Goal: Task Accomplishment & Management: Use online tool/utility

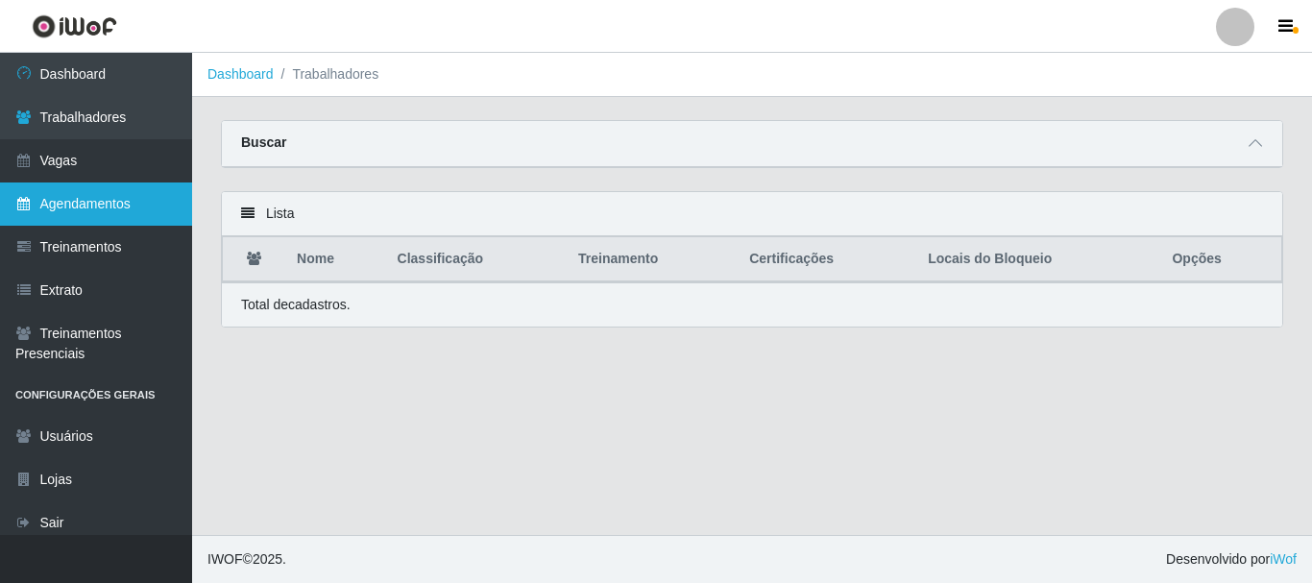
click at [110, 197] on link "Agendamentos" at bounding box center [96, 204] width 192 height 43
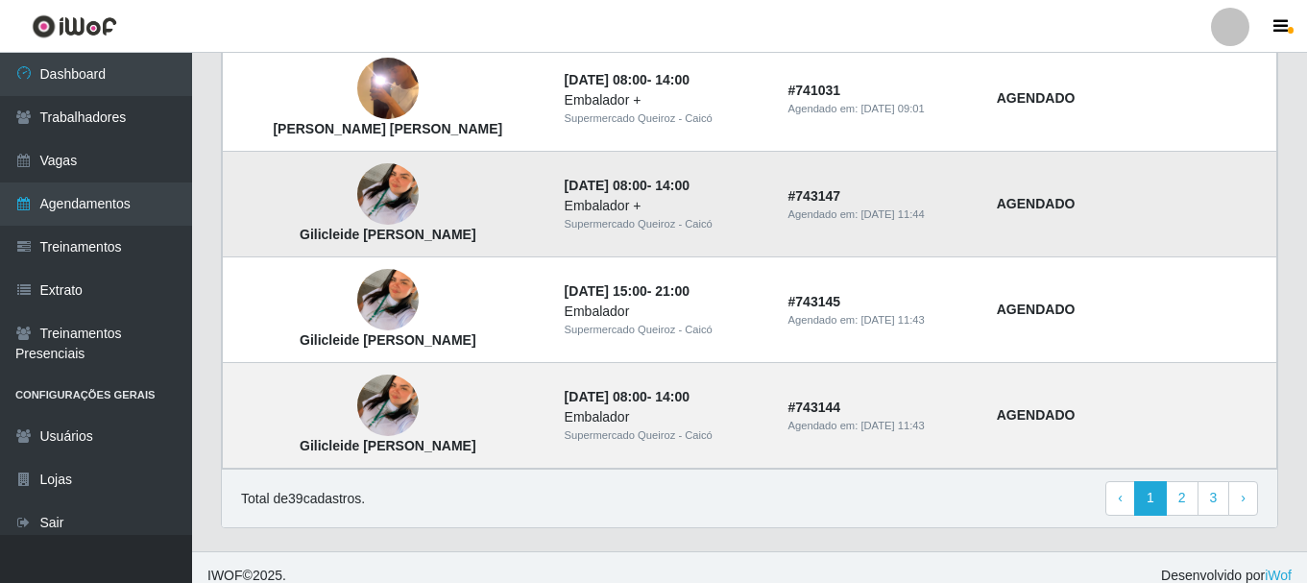
scroll to position [1423, 0]
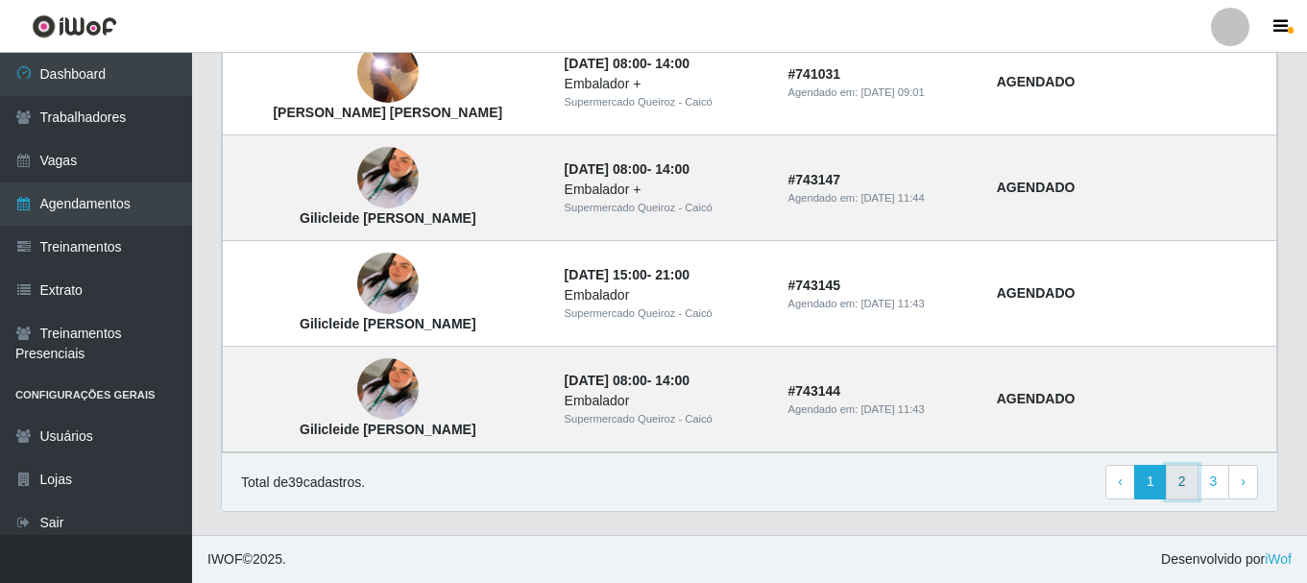
click at [1181, 480] on link "2" at bounding box center [1182, 482] width 33 height 35
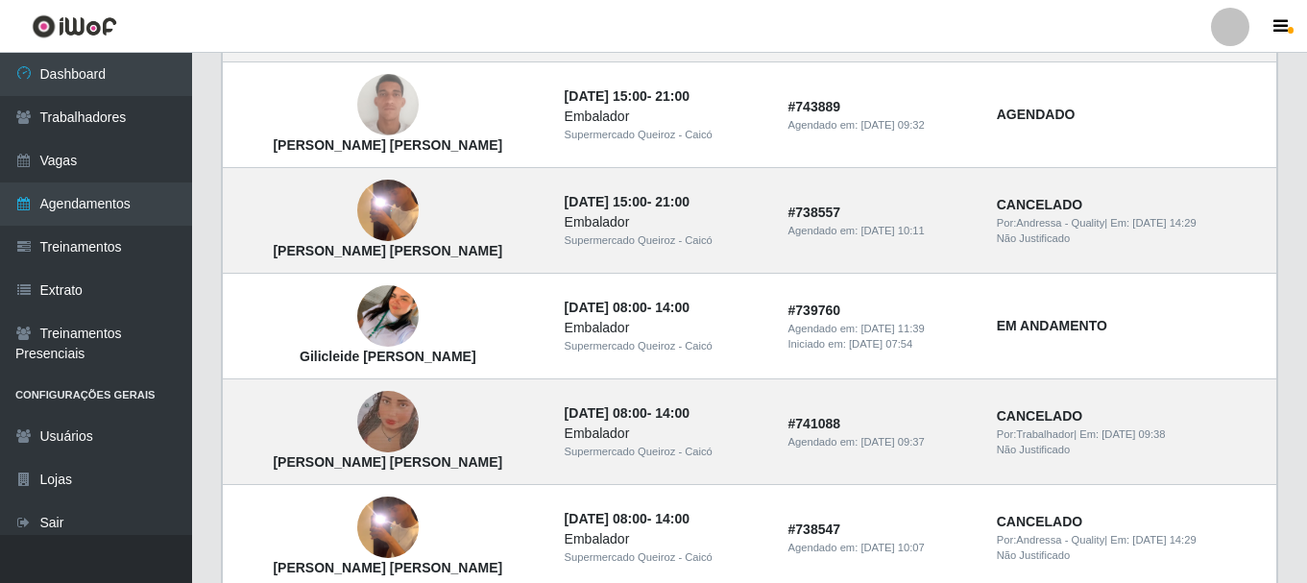
scroll to position [1423, 0]
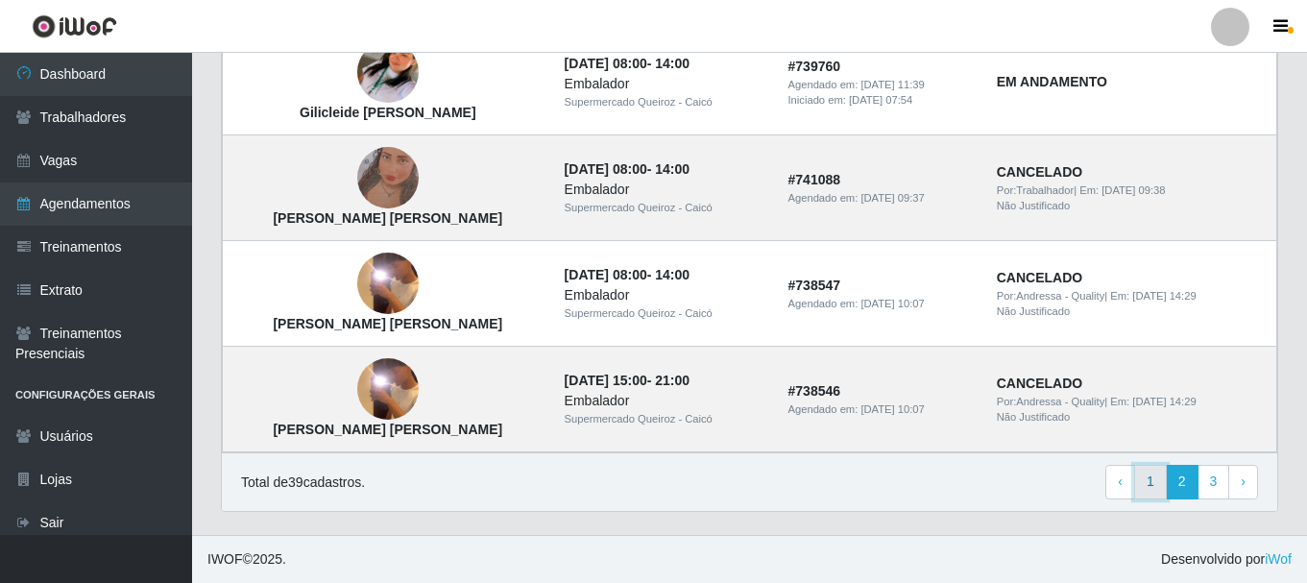
click at [1148, 479] on link "1" at bounding box center [1151, 482] width 33 height 35
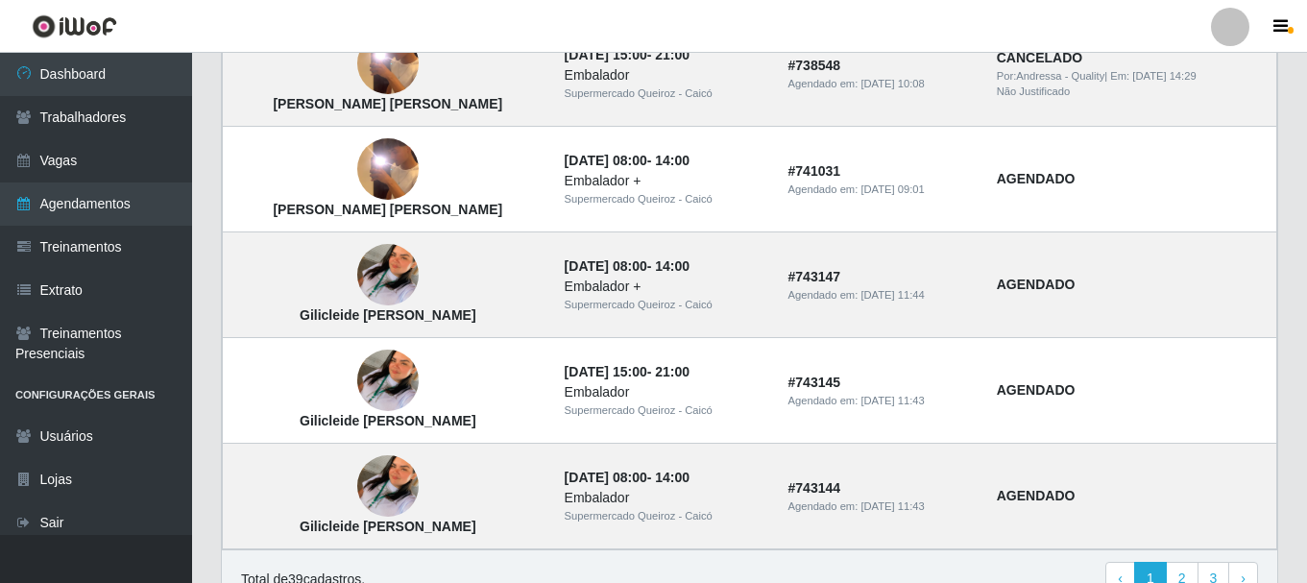
scroll to position [1423, 0]
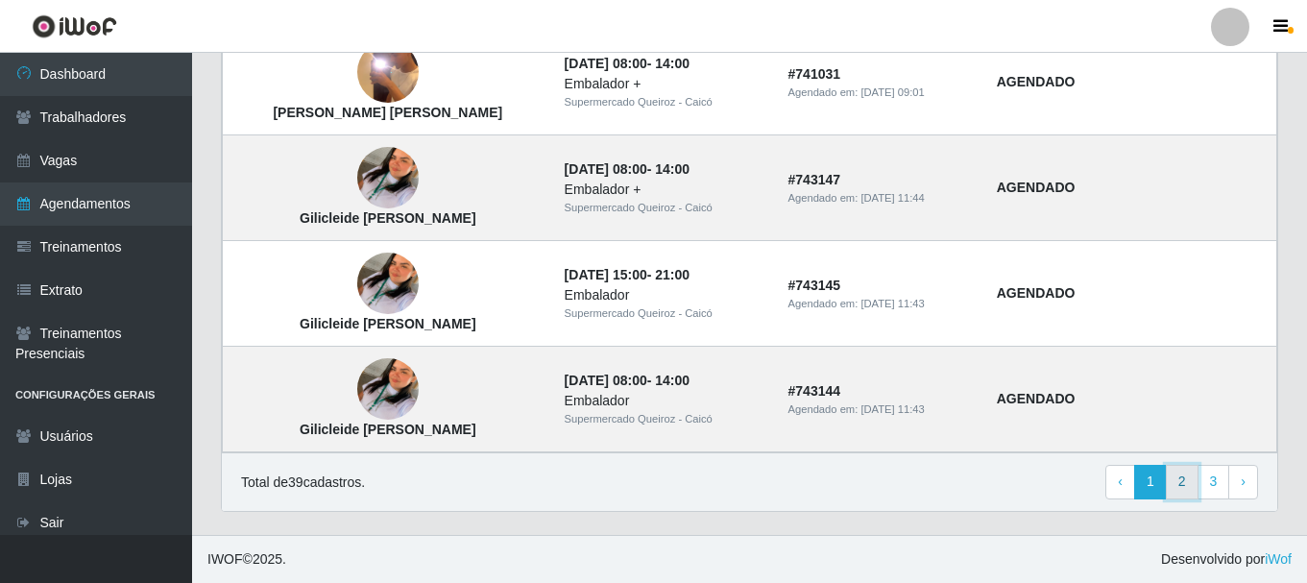
click at [1187, 478] on link "2" at bounding box center [1182, 482] width 33 height 35
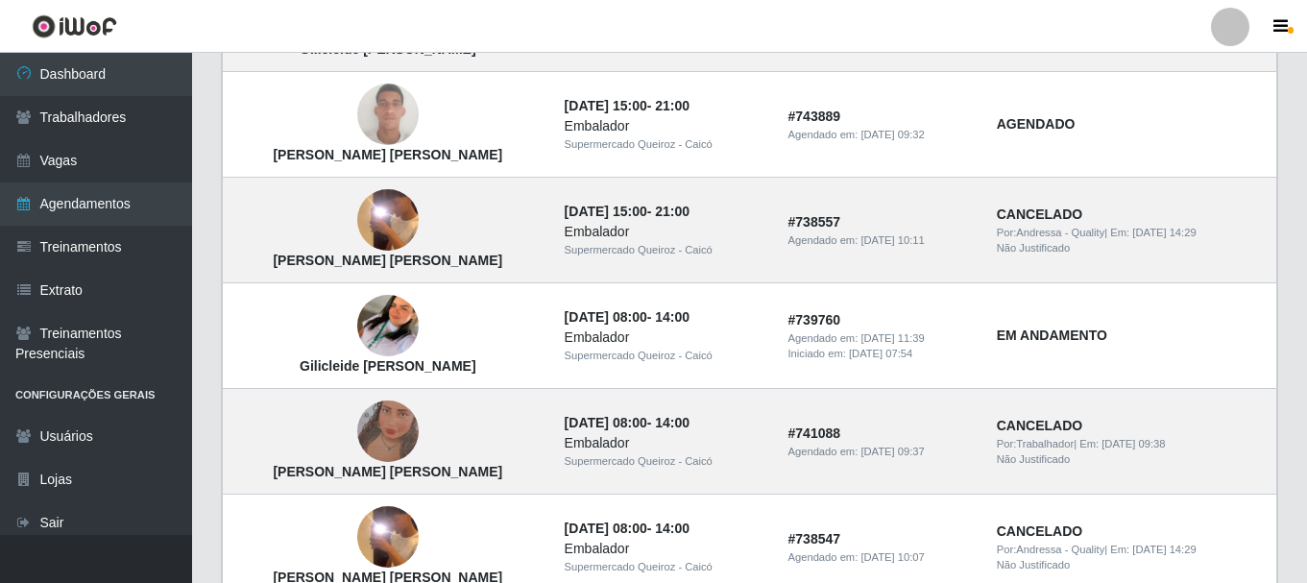
scroll to position [1249, 0]
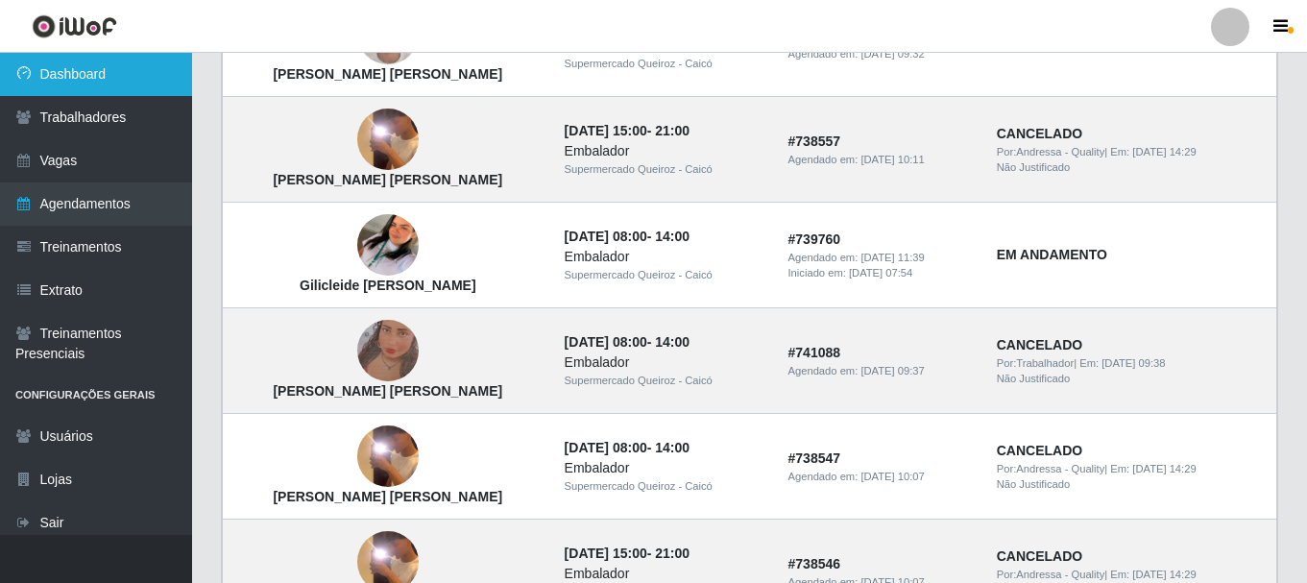
click at [115, 70] on link "Dashboard" at bounding box center [96, 74] width 192 height 43
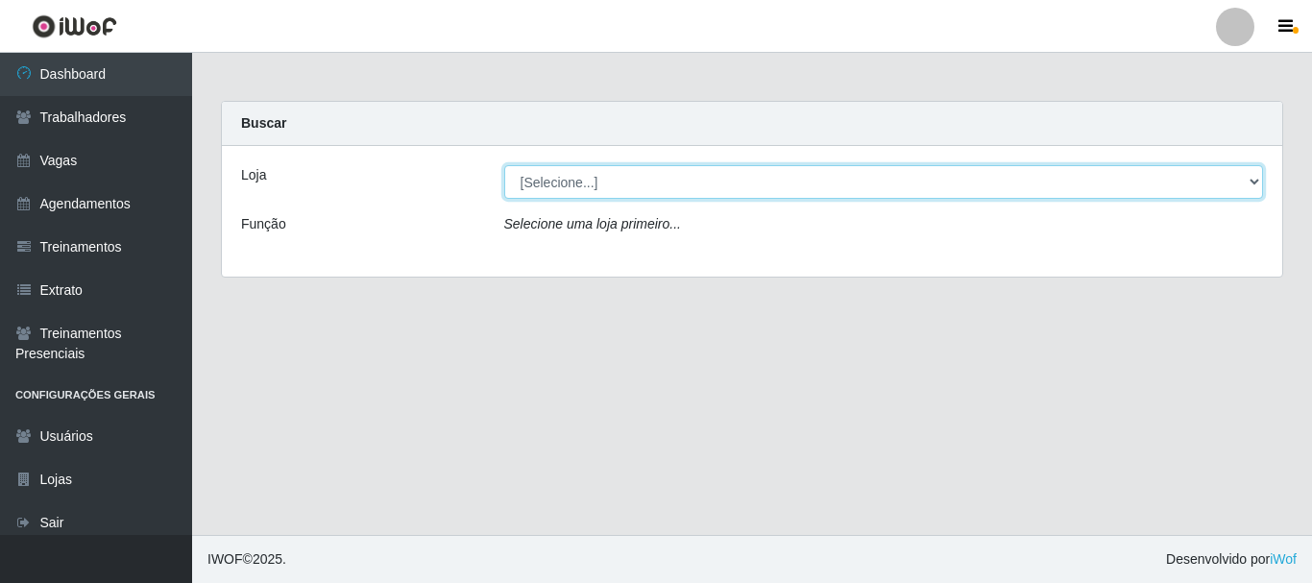
click at [586, 176] on select "[Selecione...] Supermercado Queiroz - Caicó" at bounding box center [884, 182] width 760 height 34
select select "512"
click at [504, 165] on select "[Selecione...] Supermercado Queiroz - Caicó" at bounding box center [884, 182] width 760 height 34
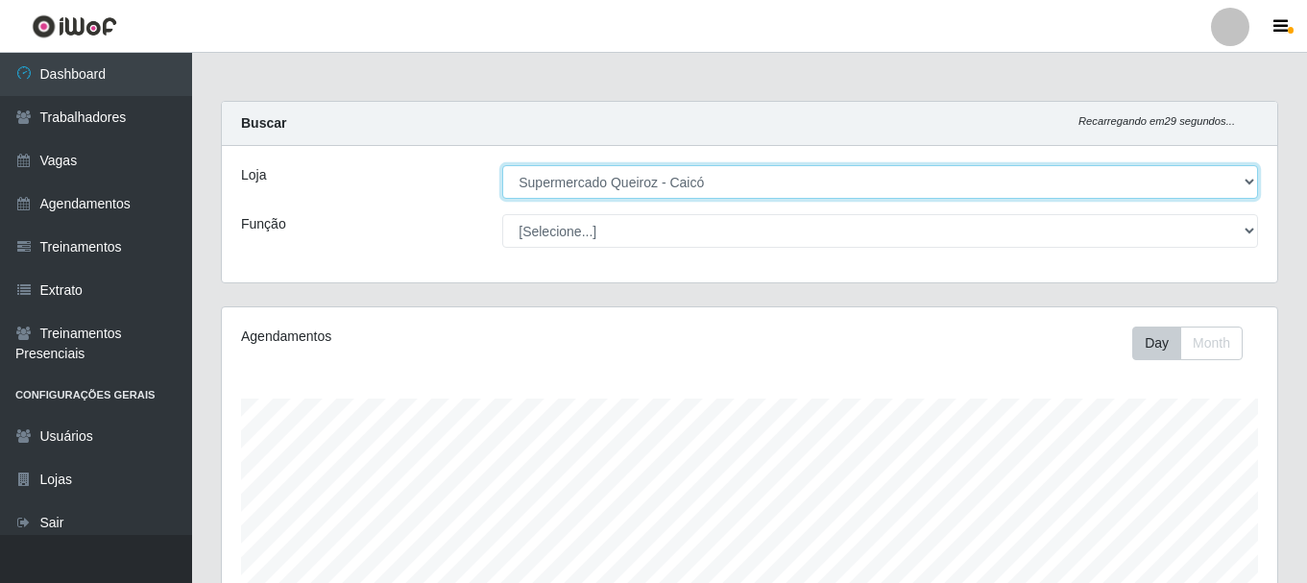
scroll to position [399, 1056]
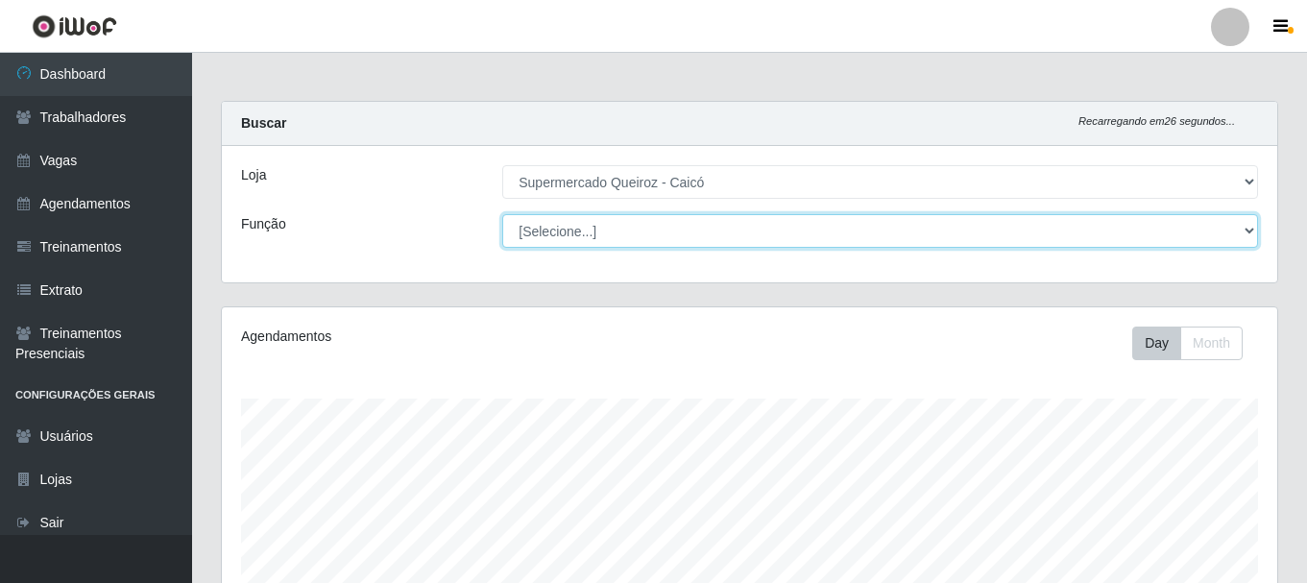
click at [581, 232] on select "[Selecione...] Embalador Embalador + Embalador ++" at bounding box center [880, 231] width 756 height 34
select select "1"
click at [502, 214] on select "[Selecione...] Embalador Embalador + Embalador ++" at bounding box center [880, 231] width 756 height 34
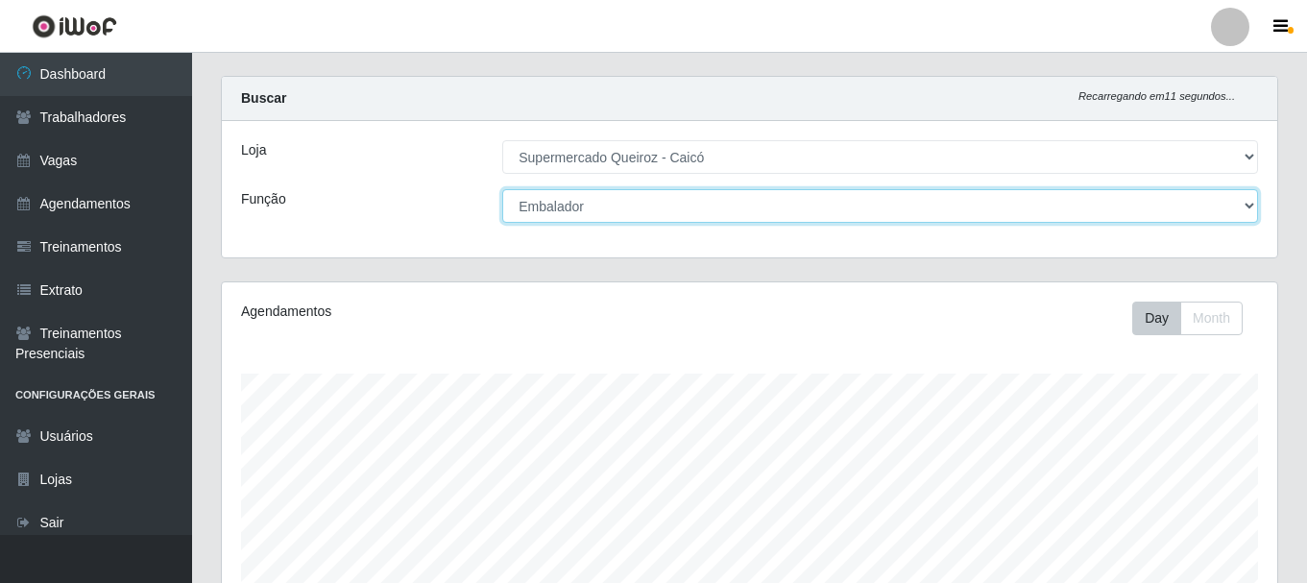
scroll to position [0, 0]
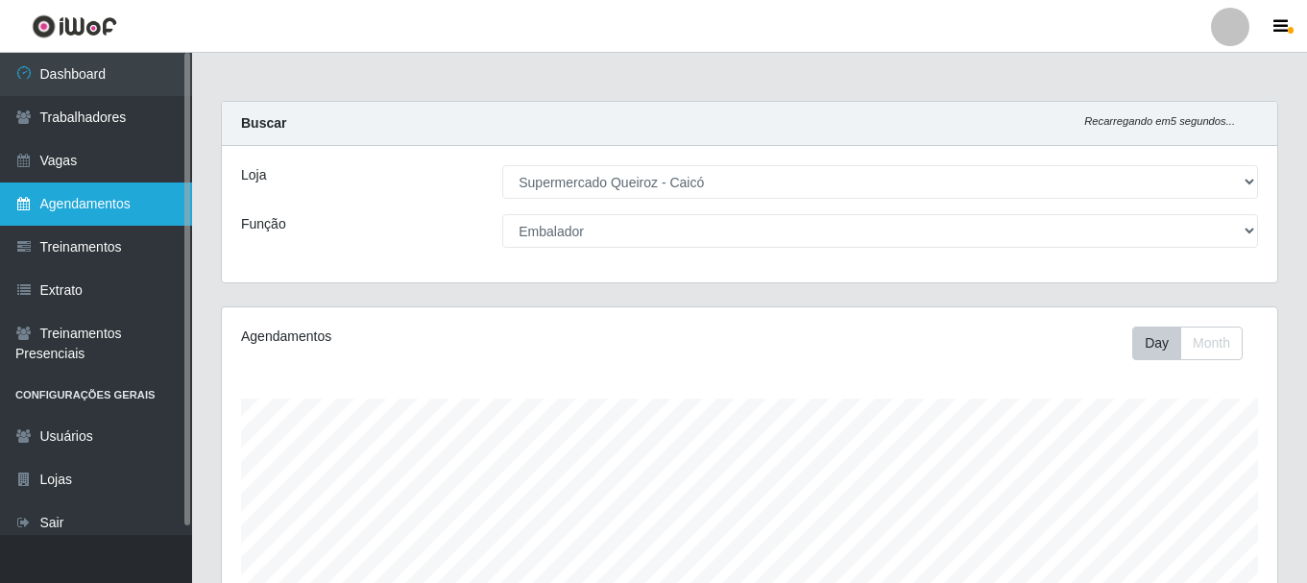
click at [79, 202] on link "Agendamentos" at bounding box center [96, 204] width 192 height 43
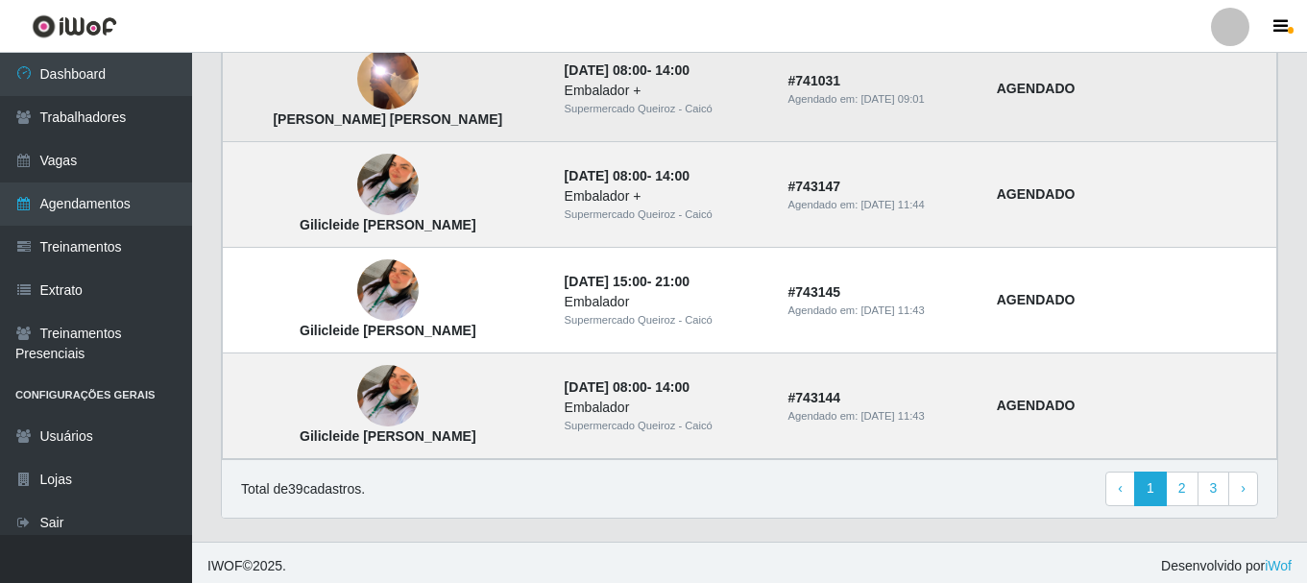
scroll to position [1423, 0]
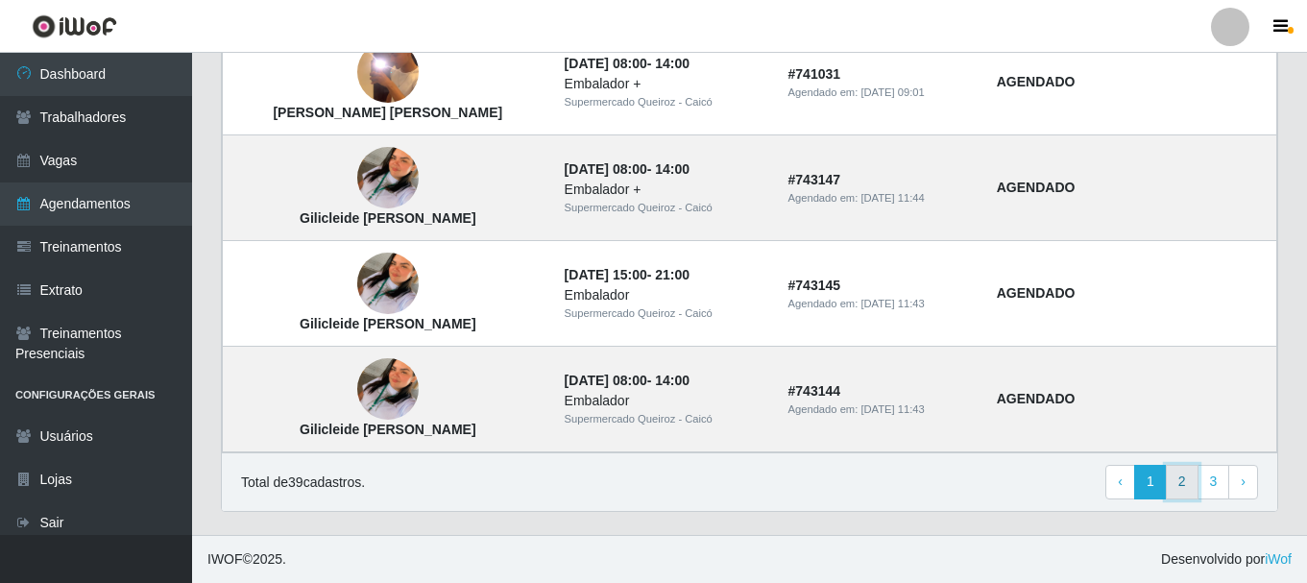
click at [1181, 484] on link "2" at bounding box center [1182, 482] width 33 height 35
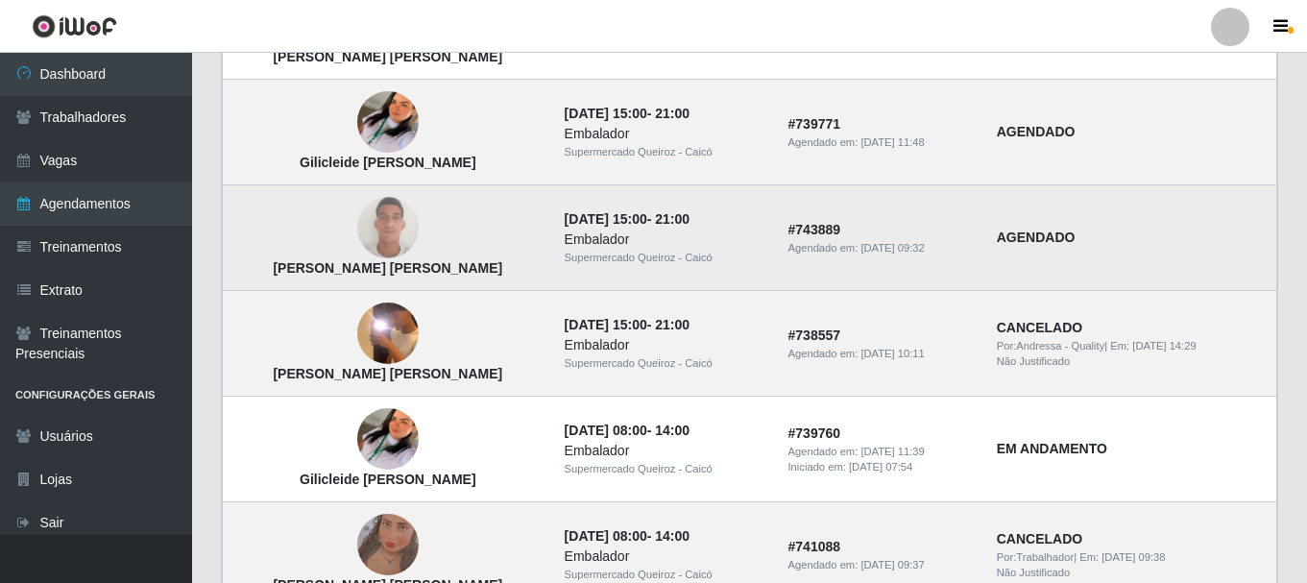
scroll to position [1057, 0]
